Goal: Task Accomplishment & Management: Complete application form

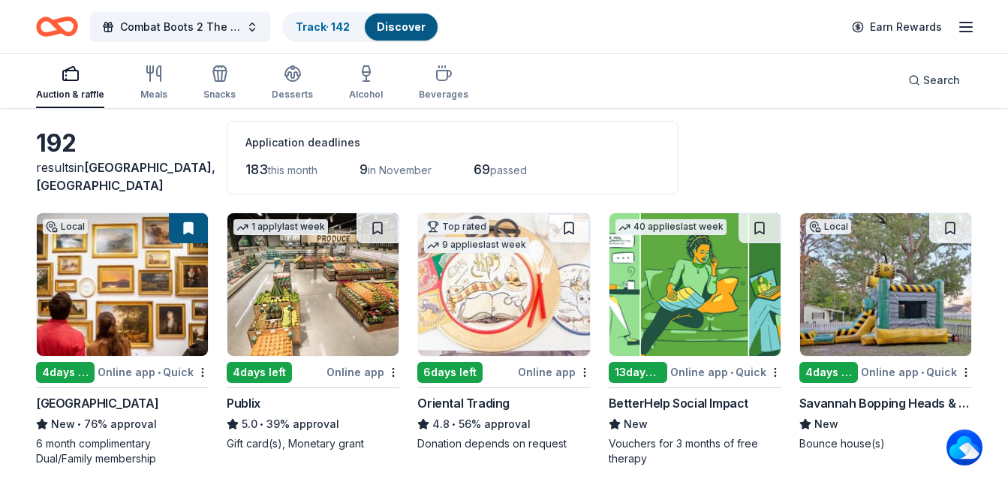
scroll to position [150, 0]
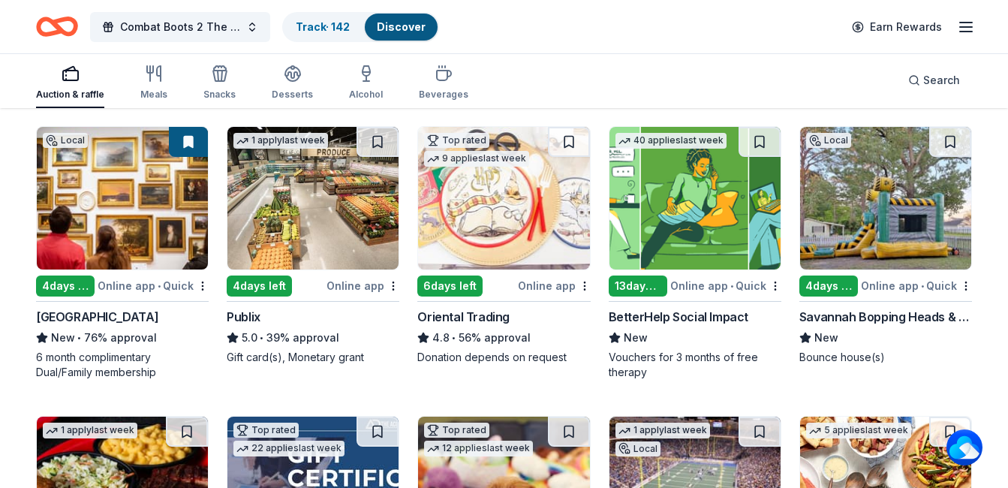
click at [868, 221] on img at bounding box center [885, 198] width 171 height 143
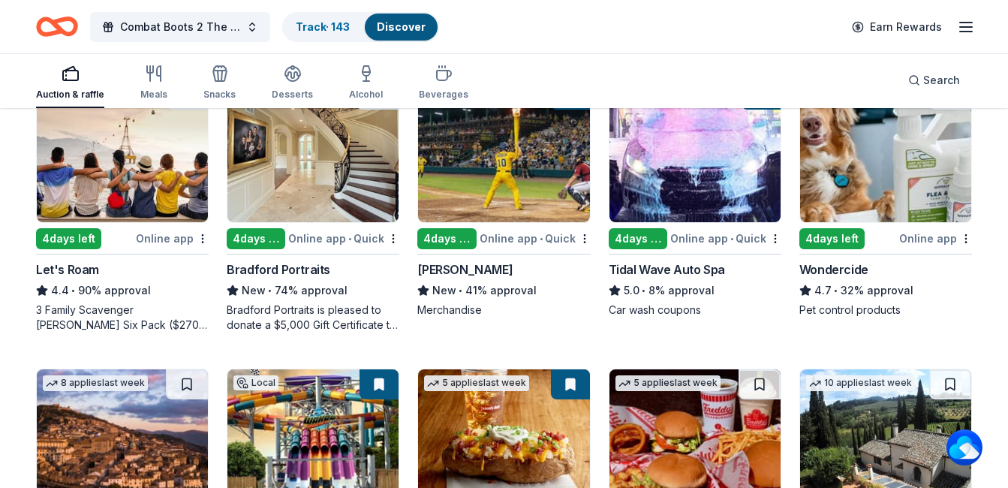
scroll to position [750, 0]
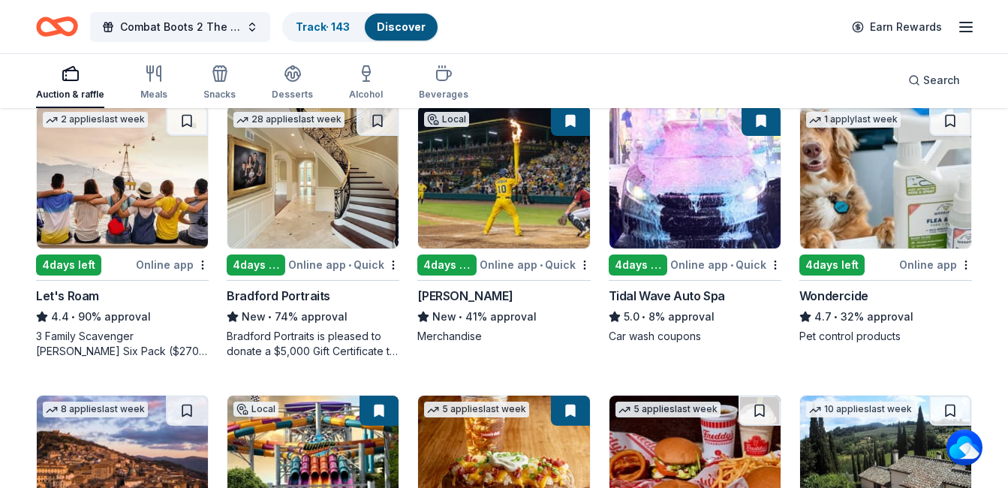
click at [924, 203] on img at bounding box center [885, 177] width 171 height 143
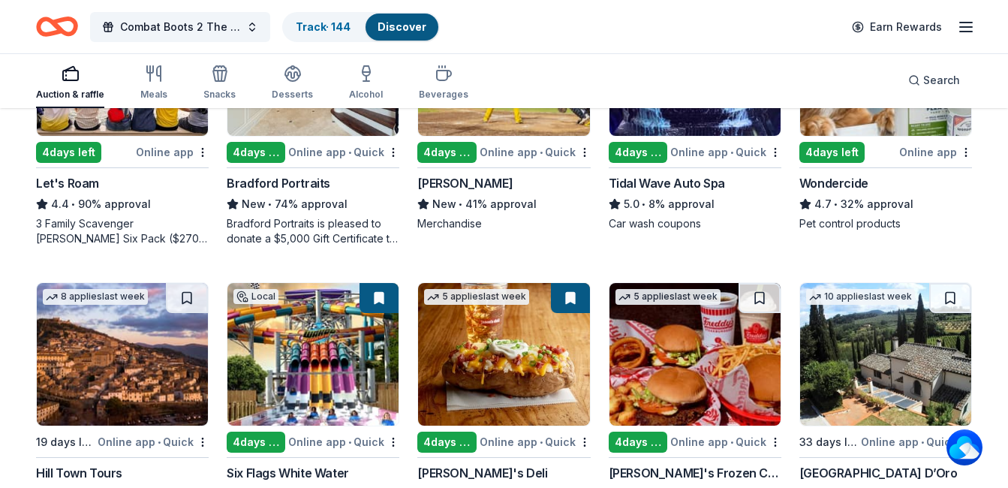
scroll to position [1031, 0]
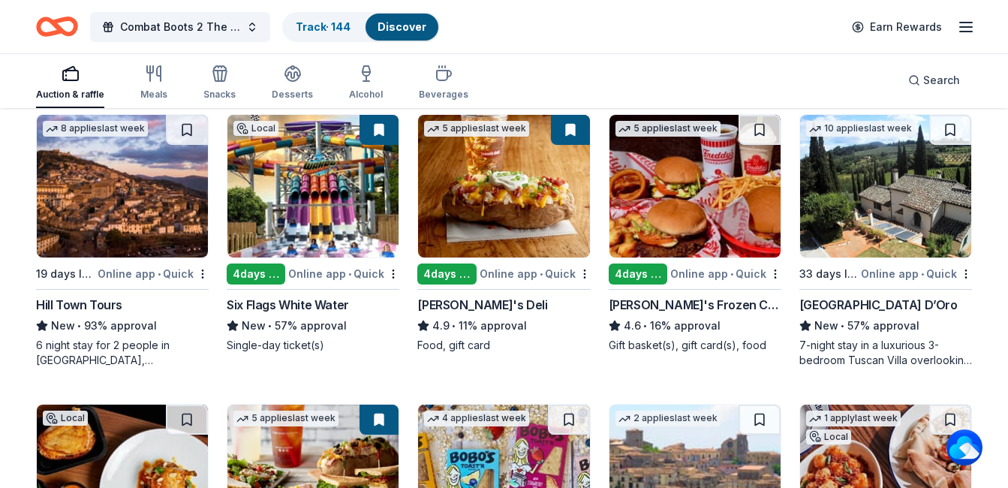
click at [104, 209] on img at bounding box center [122, 186] width 171 height 143
click at [346, 189] on img at bounding box center [312, 186] width 171 height 143
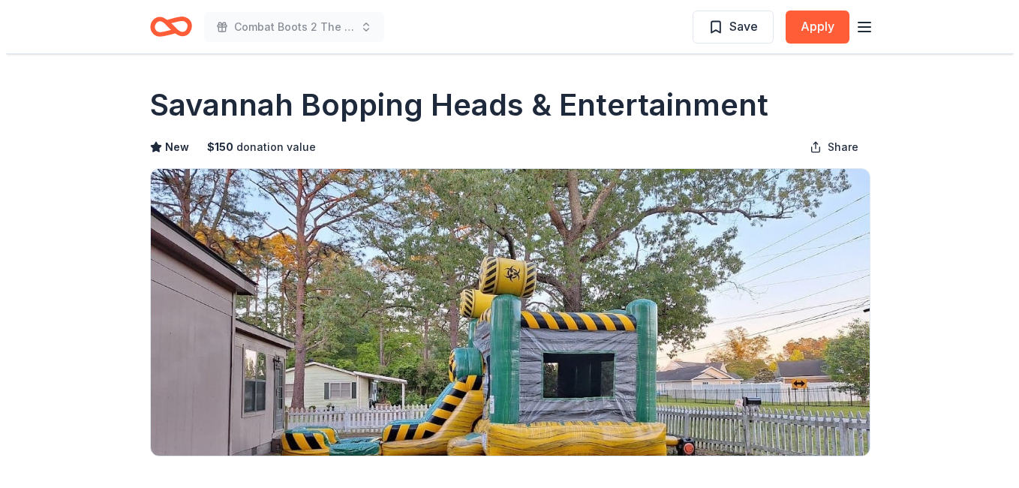
scroll to position [225, 0]
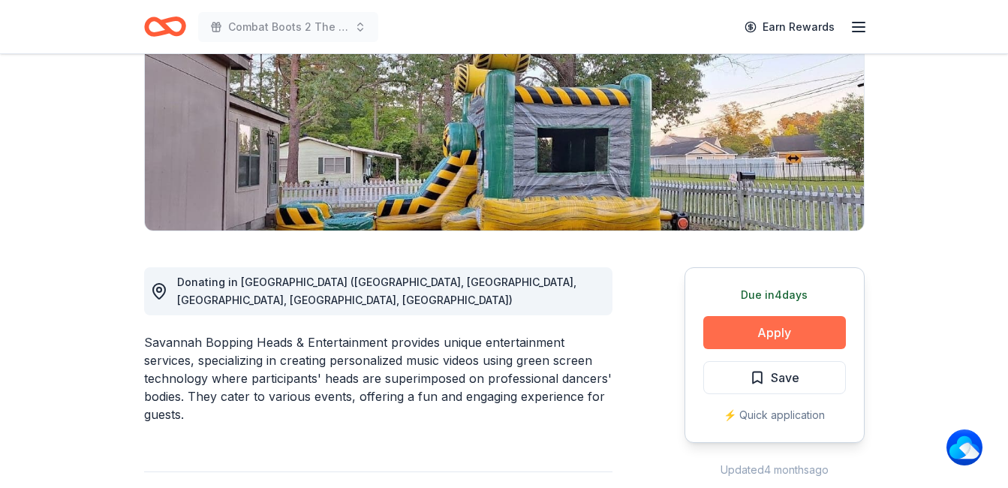
click at [757, 335] on button "Apply" at bounding box center [774, 332] width 143 height 33
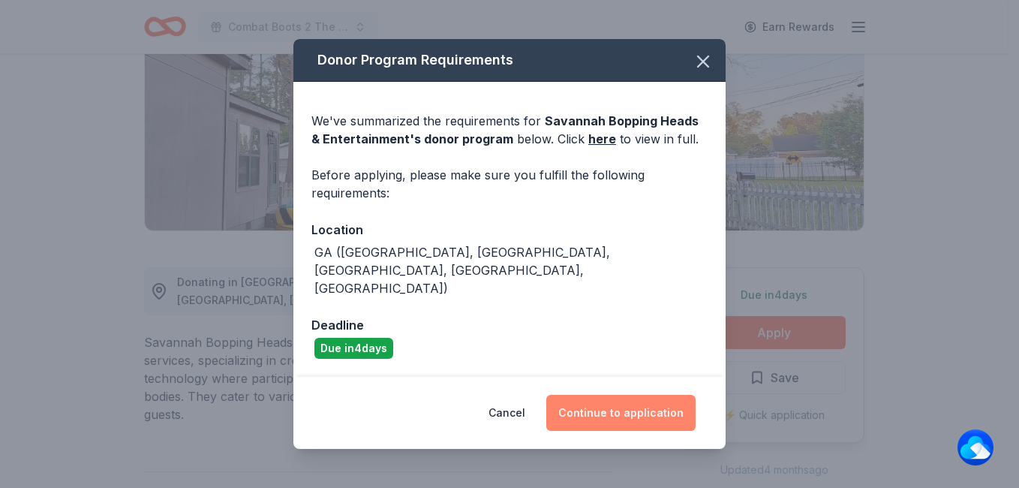
click at [636, 413] on button "Continue to application" at bounding box center [620, 413] width 149 height 36
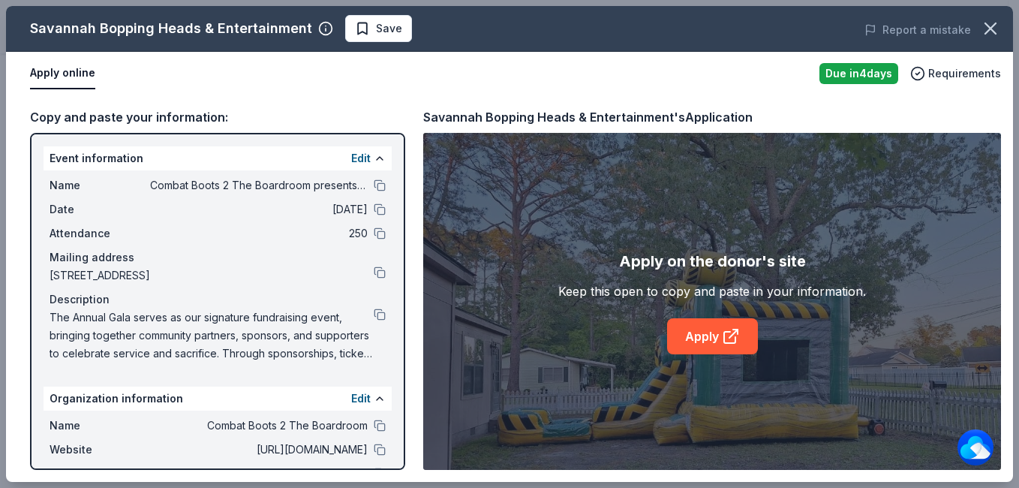
click at [61, 68] on button "Apply online" at bounding box center [62, 74] width 65 height 32
click at [716, 347] on link "Apply" at bounding box center [712, 336] width 91 height 36
click at [376, 27] on span "Save" at bounding box center [389, 29] width 26 height 18
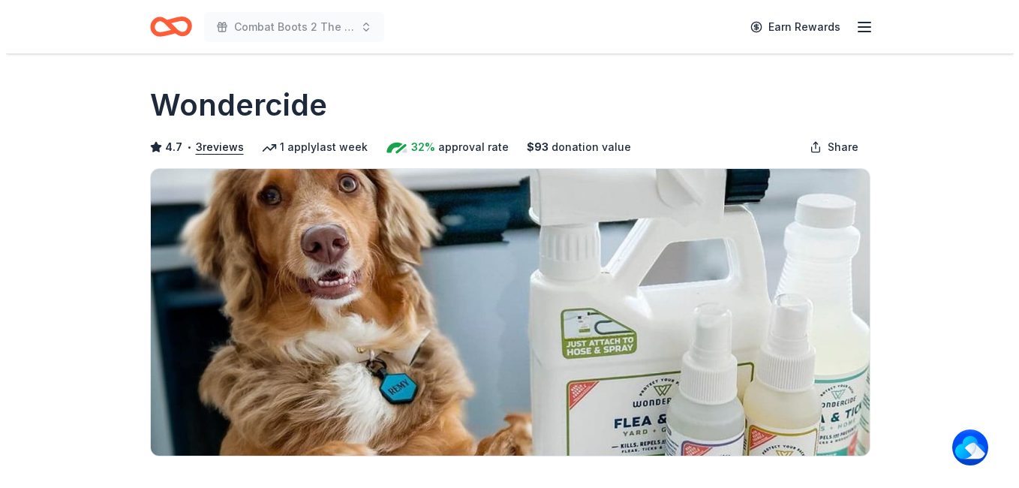
scroll to position [450, 0]
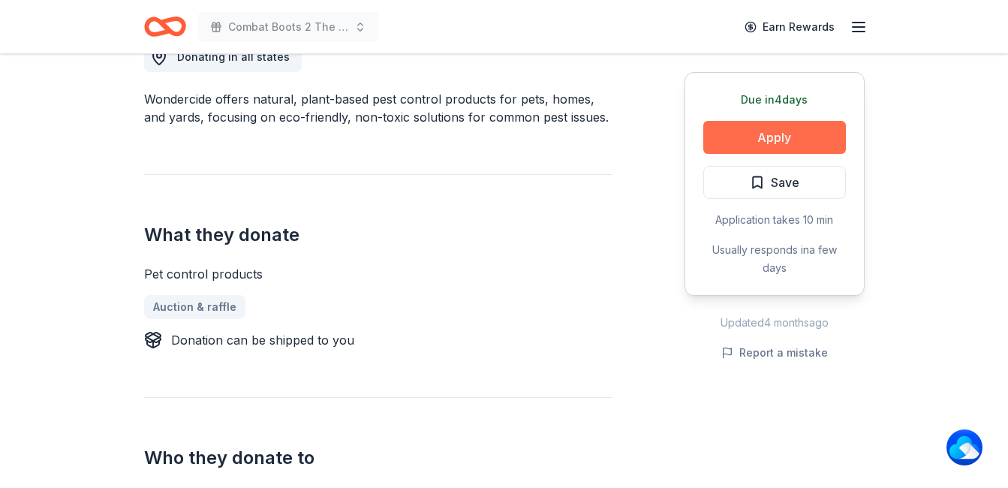
click at [813, 134] on button "Apply" at bounding box center [774, 137] width 143 height 33
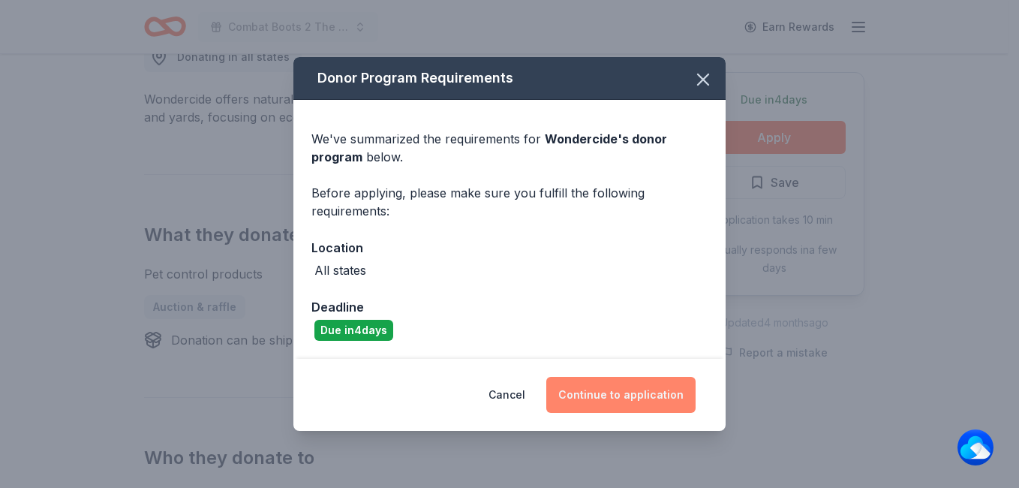
click at [651, 399] on button "Continue to application" at bounding box center [620, 395] width 149 height 36
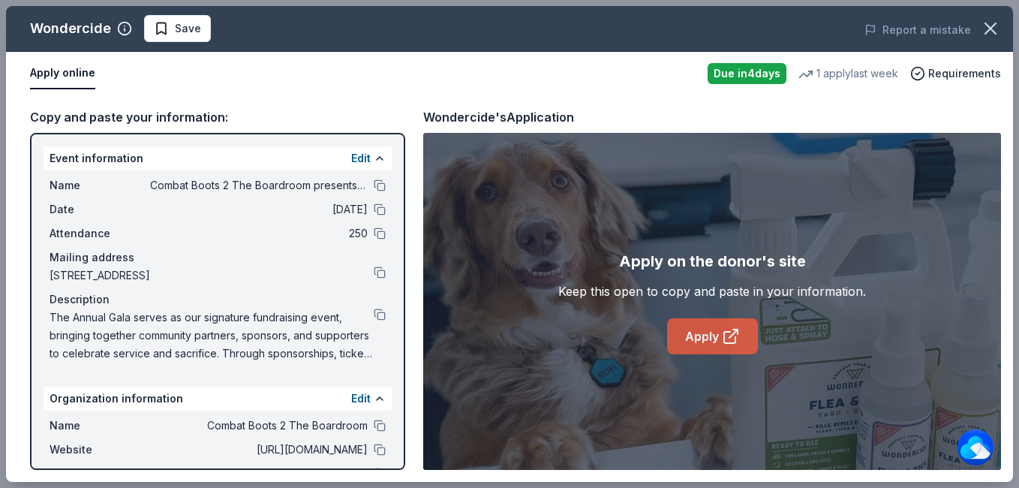
click at [749, 346] on link "Apply" at bounding box center [712, 336] width 91 height 36
drag, startPoint x: 35, startPoint y: 24, endPoint x: 113, endPoint y: 22, distance: 78.8
click at [113, 22] on div "Wondercide" at bounding box center [81, 29] width 102 height 24
click at [119, 34] on circle "button" at bounding box center [125, 29] width 13 height 13
click at [86, 42] on div "Wondercide Save Report a mistake" at bounding box center [509, 29] width 1007 height 46
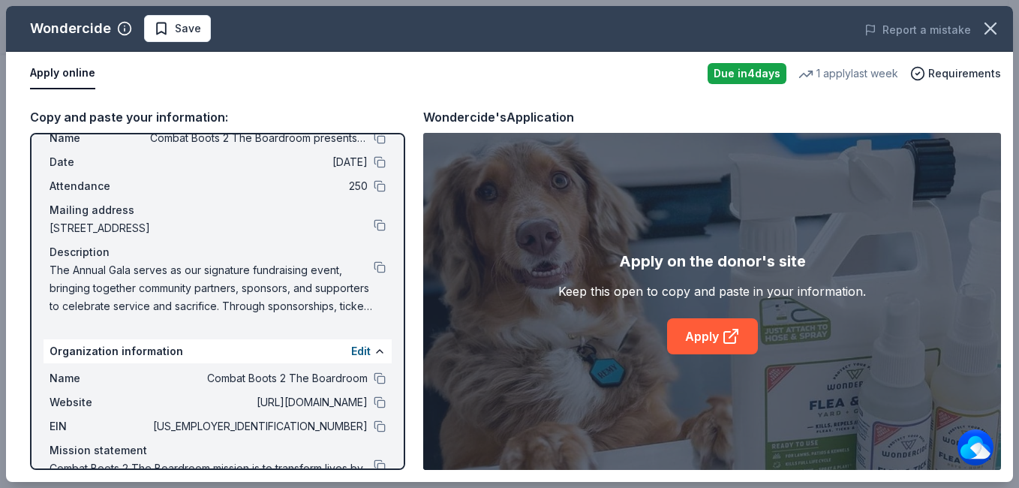
scroll to position [0, 0]
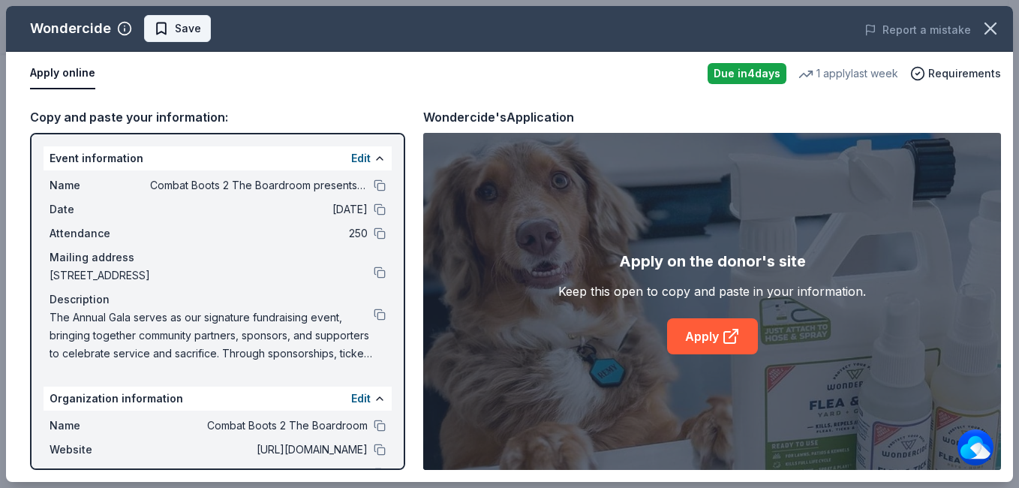
click at [159, 26] on span "Save" at bounding box center [177, 29] width 47 height 18
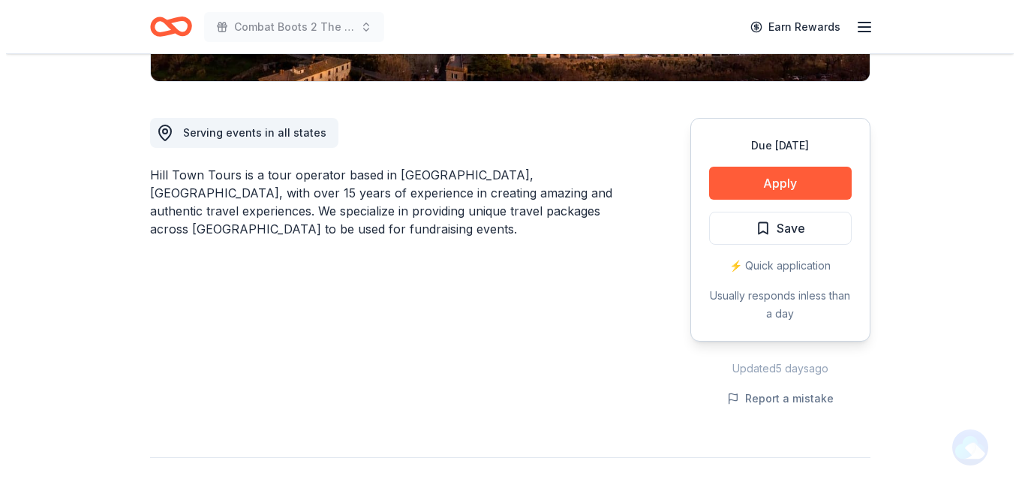
scroll to position [375, 0]
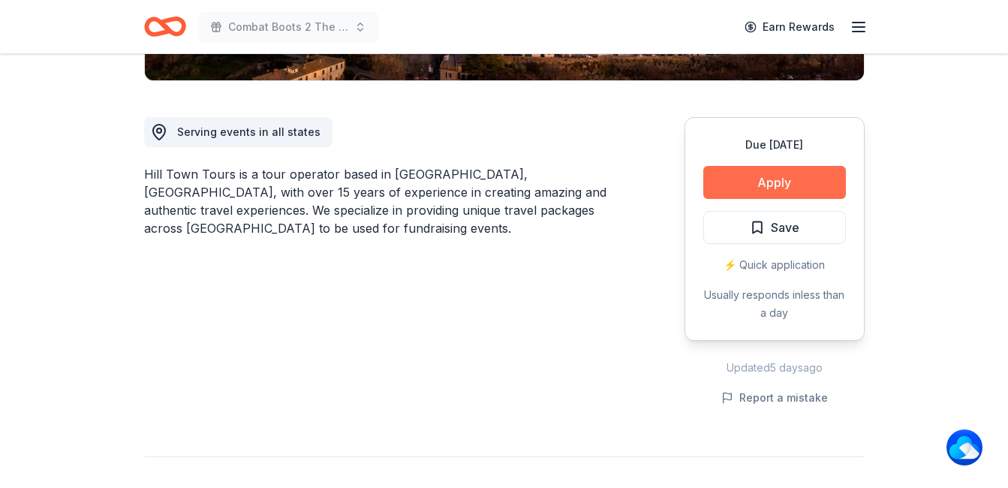
click at [774, 176] on button "Apply" at bounding box center [774, 182] width 143 height 33
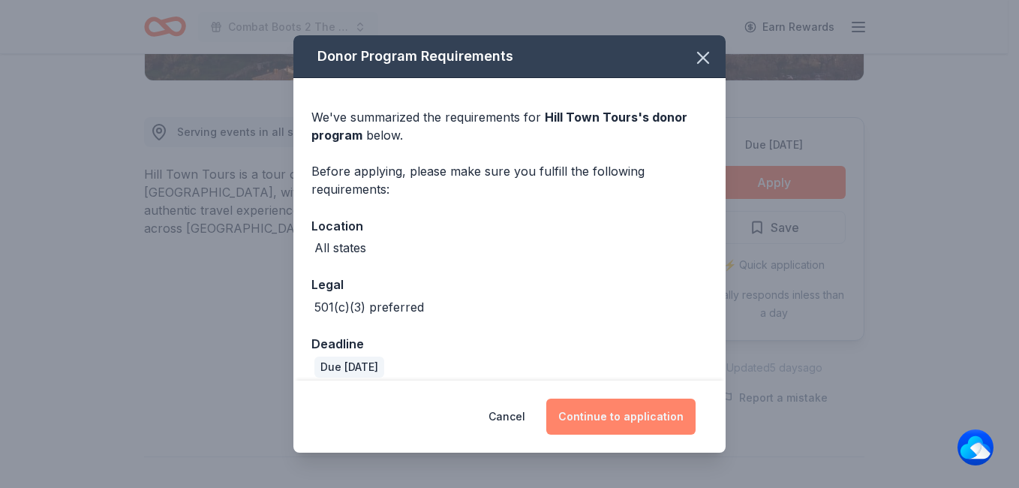
click at [645, 418] on button "Continue to application" at bounding box center [620, 416] width 149 height 36
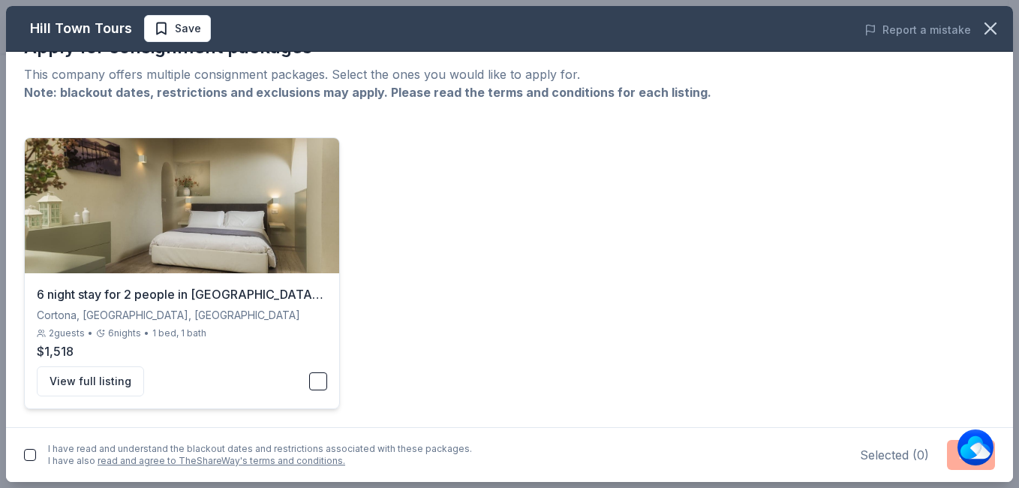
scroll to position [0, 0]
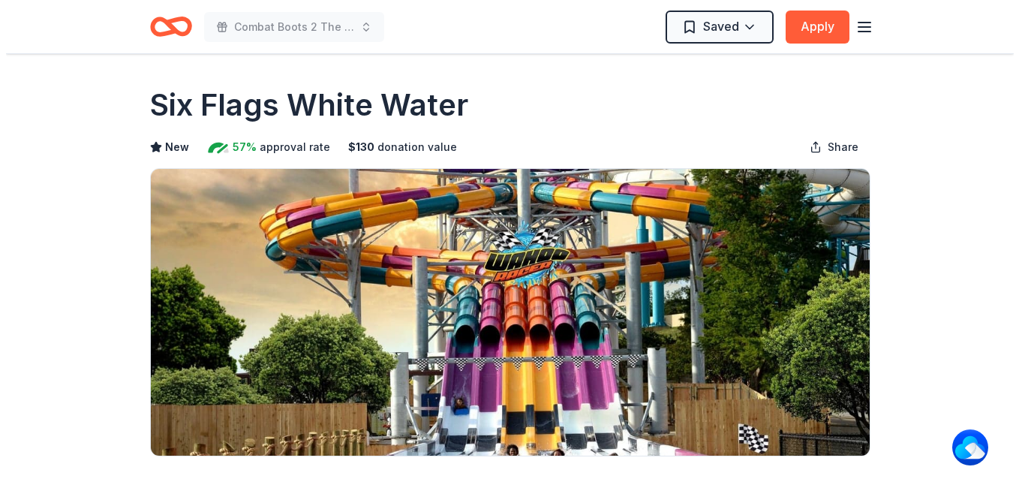
scroll to position [450, 0]
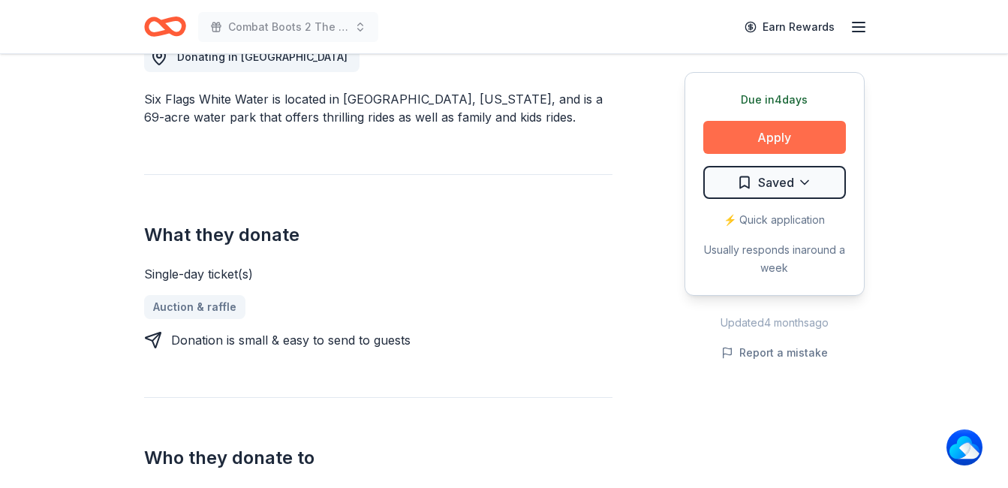
click at [802, 140] on button "Apply" at bounding box center [774, 137] width 143 height 33
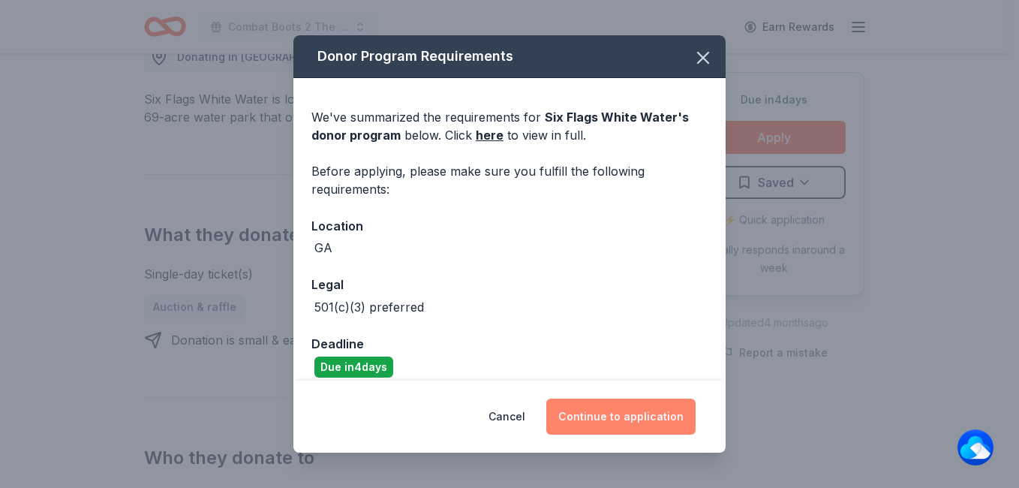
click at [618, 419] on button "Continue to application" at bounding box center [620, 416] width 149 height 36
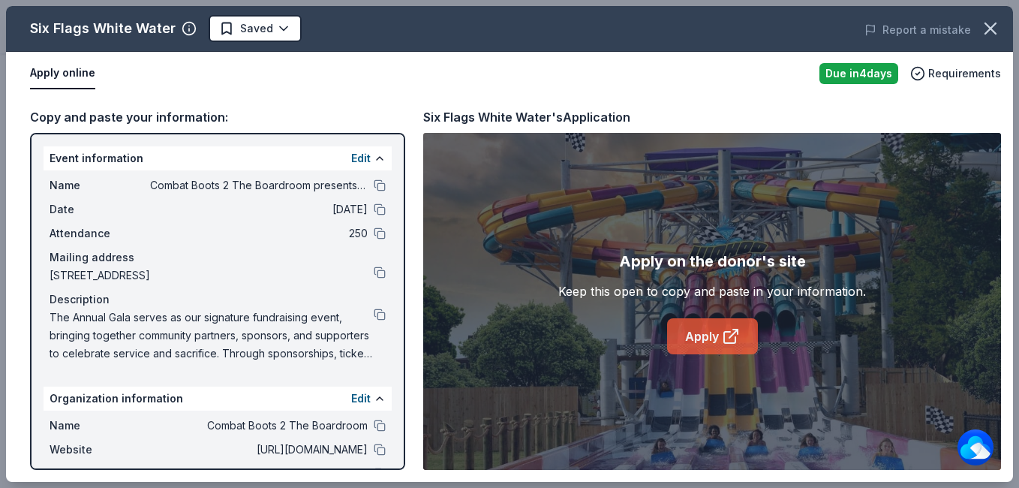
click at [707, 324] on link "Apply" at bounding box center [712, 336] width 91 height 36
